Goal: Check status: Check status

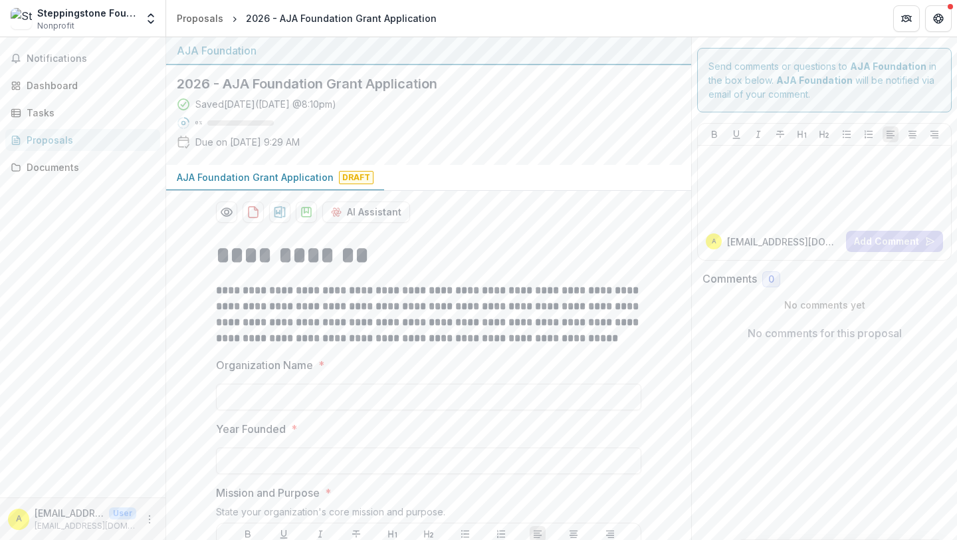
click at [40, 146] on div "Proposals" at bounding box center [88, 140] width 123 height 14
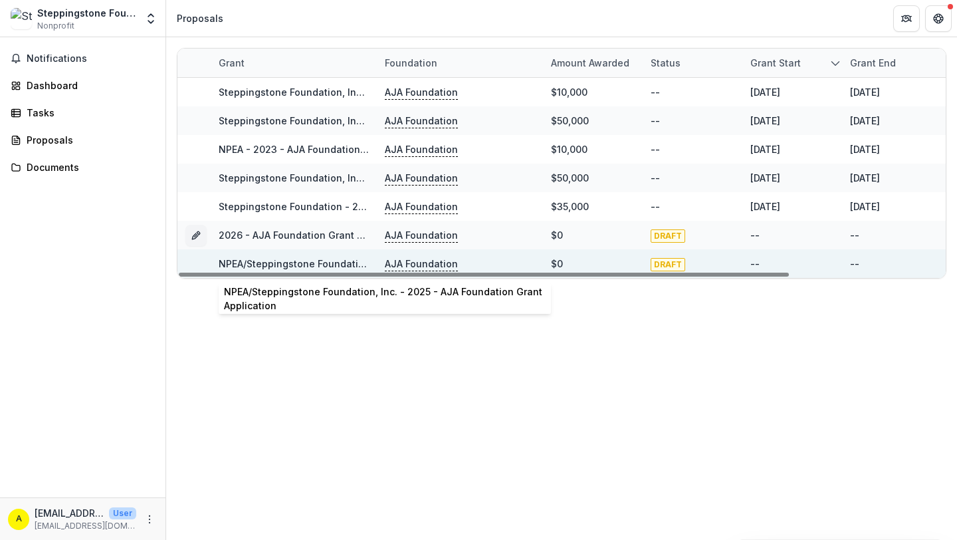
click at [341, 264] on link "NPEA/Steppingstone Foundation, Inc. - 2025 - AJA Foundation Grant Application" at bounding box center [406, 263] width 374 height 11
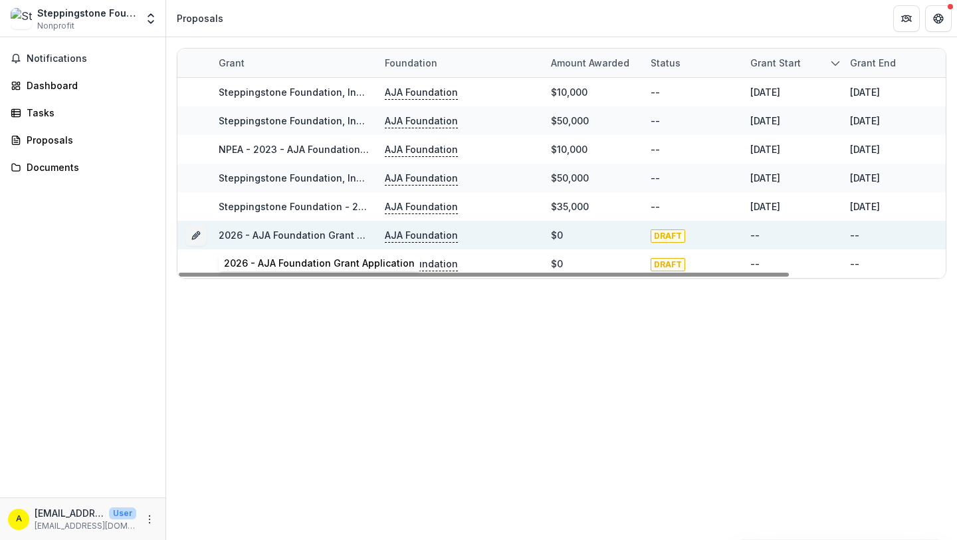
click at [324, 238] on link "2026 - AJA Foundation Grant Application" at bounding box center [314, 234] width 191 height 11
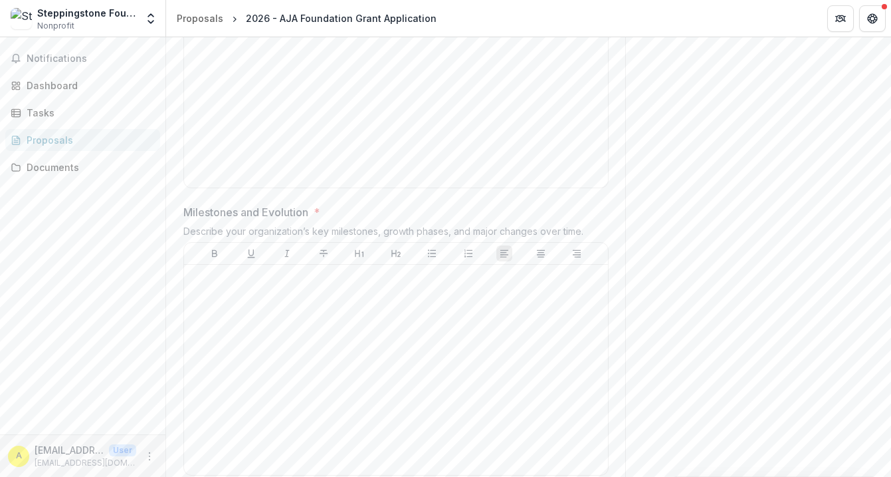
scroll to position [929, 0]
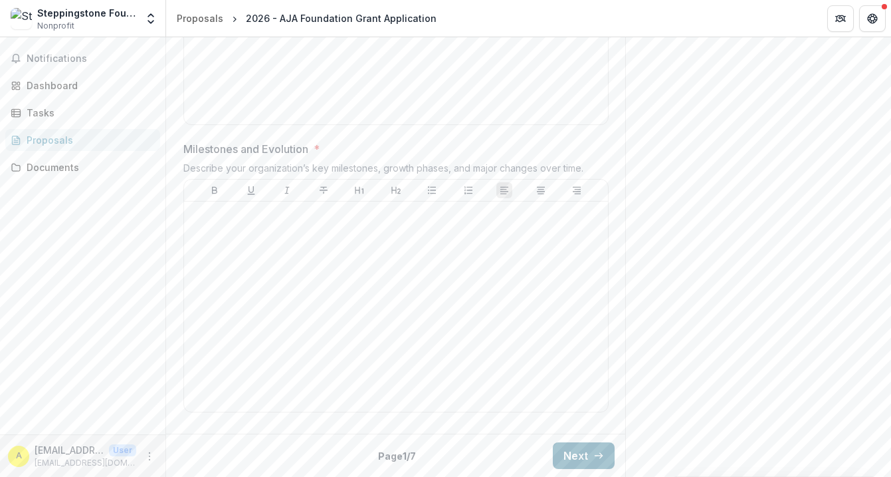
click at [564, 446] on button "Next" at bounding box center [584, 455] width 62 height 27
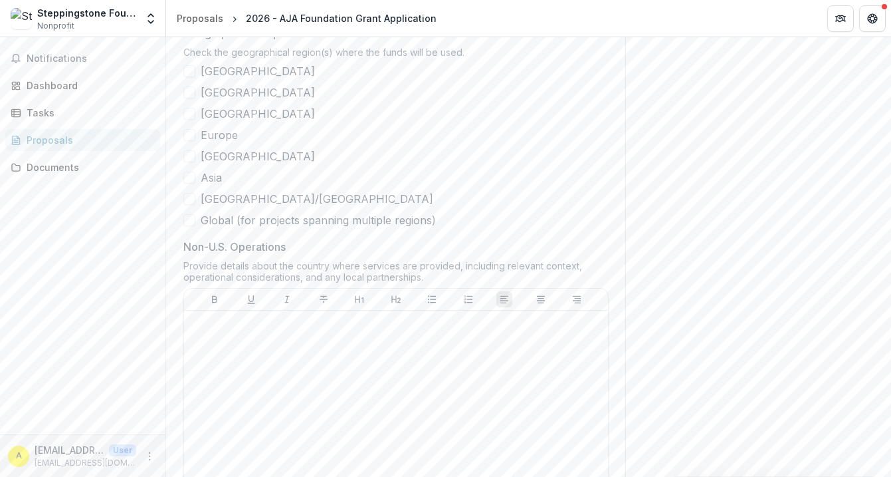
scroll to position [1038, 0]
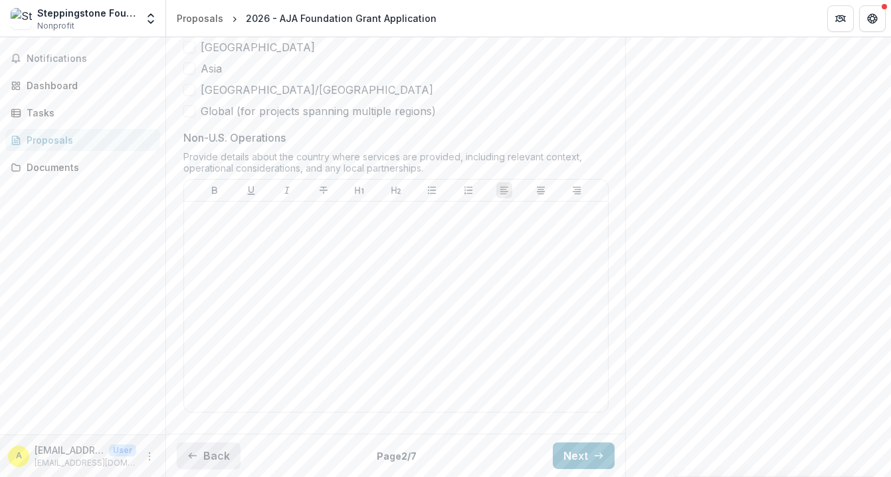
click at [224, 442] on button "Back" at bounding box center [209, 455] width 64 height 27
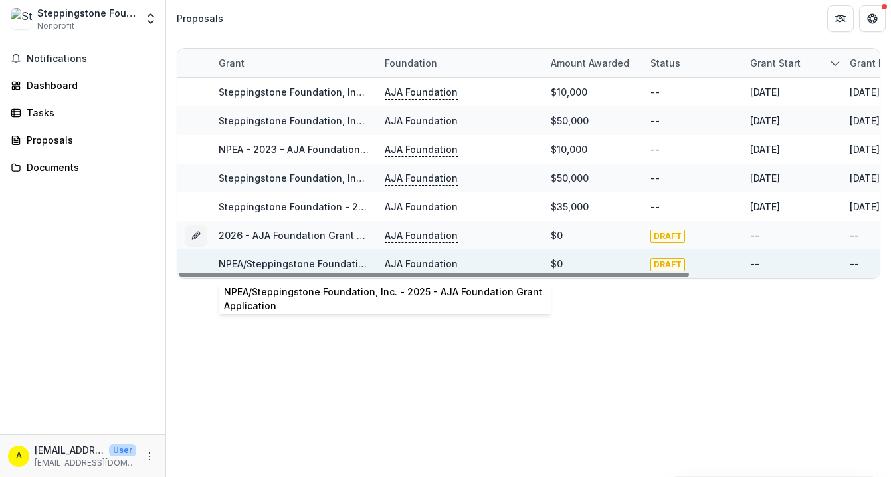
click at [298, 259] on link "NPEA/Steppingstone Foundation, Inc. - 2025 - AJA Foundation Grant Application" at bounding box center [406, 263] width 374 height 11
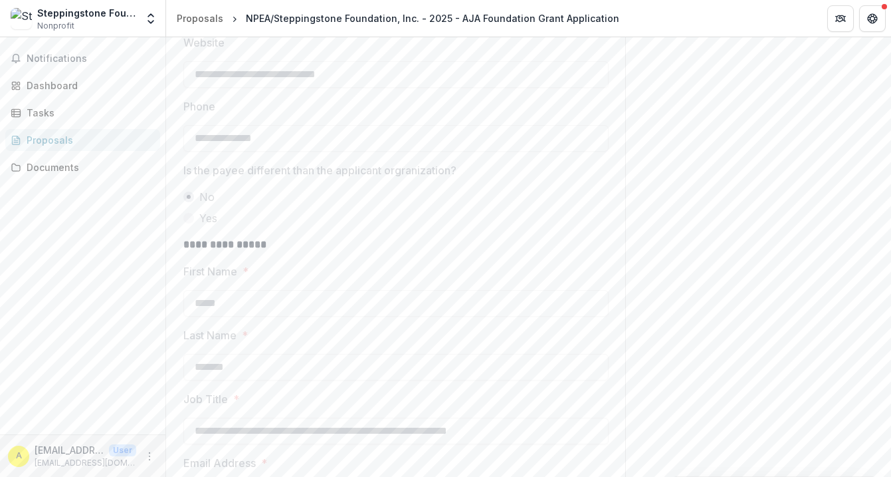
scroll to position [538, 0]
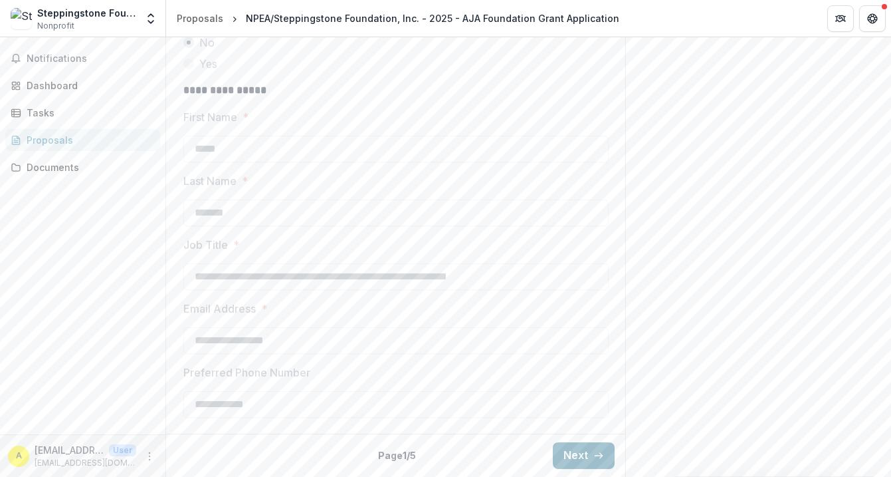
click at [582, 445] on button "Next" at bounding box center [584, 455] width 62 height 27
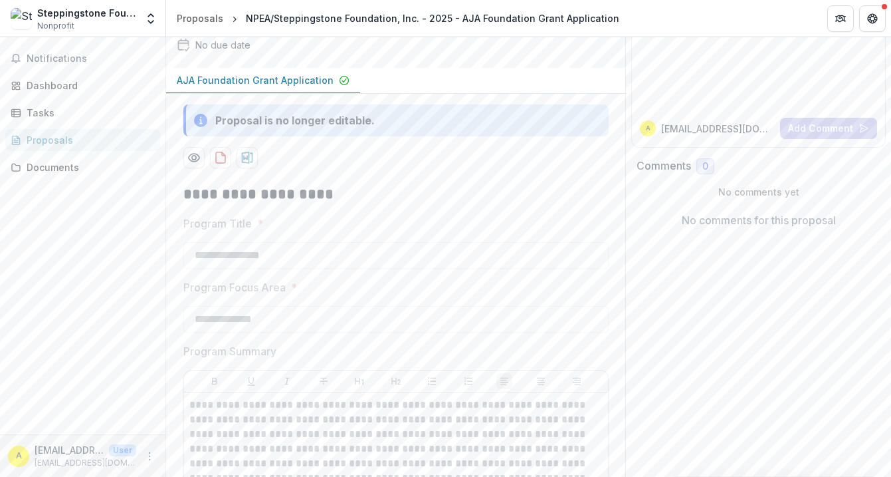
scroll to position [0, 0]
